Goal: Transaction & Acquisition: Obtain resource

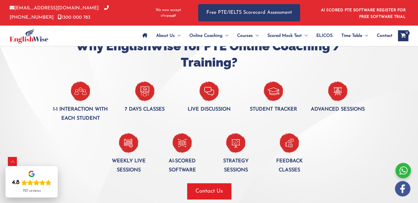
scroll to position [348, 0]
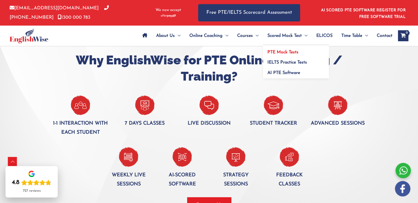
click at [287, 52] on span "PTE Mock Tests" at bounding box center [282, 52] width 31 height 4
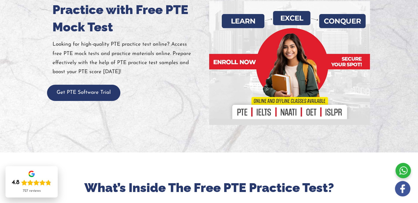
scroll to position [82, 0]
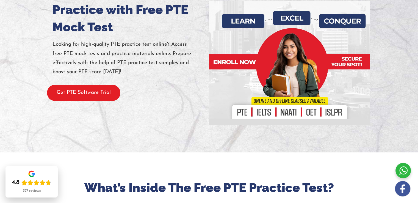
click at [103, 98] on button "Get PTE Software Trial" at bounding box center [83, 93] width 73 height 16
